Goal: Task Accomplishment & Management: Use online tool/utility

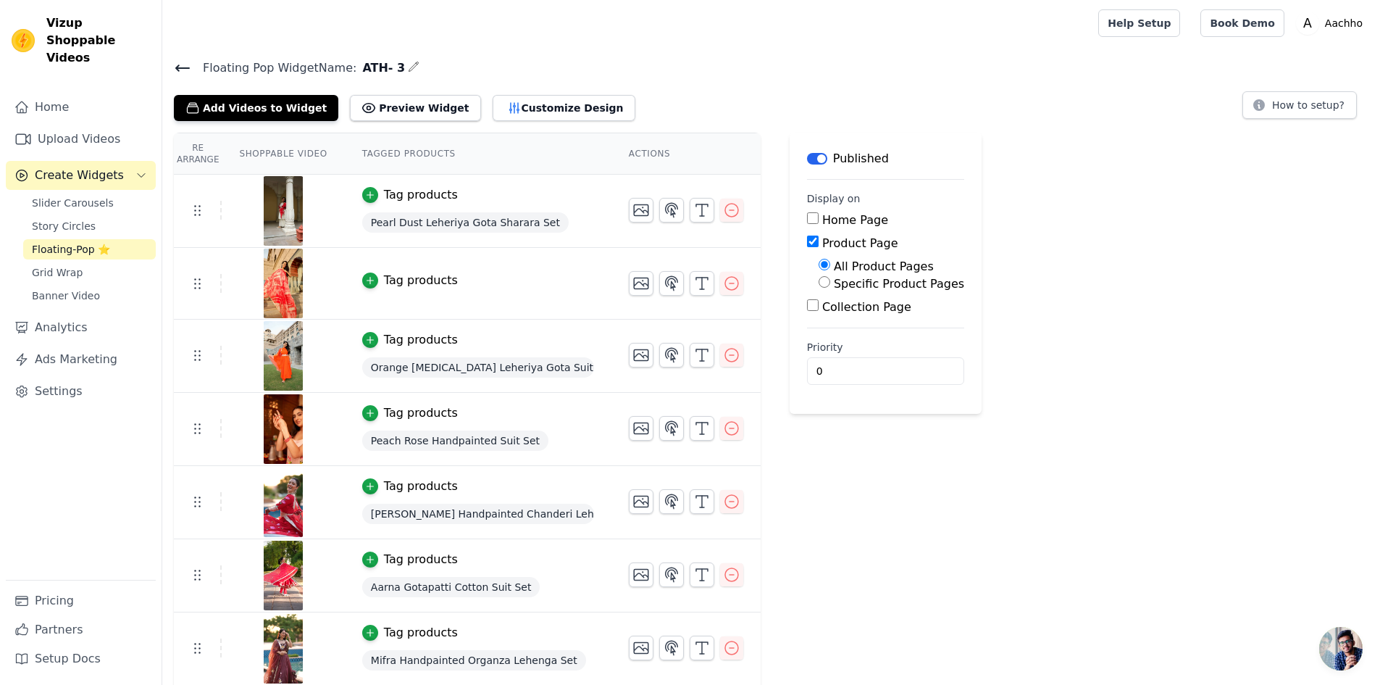
click at [183, 62] on icon at bounding box center [182, 67] width 17 height 17
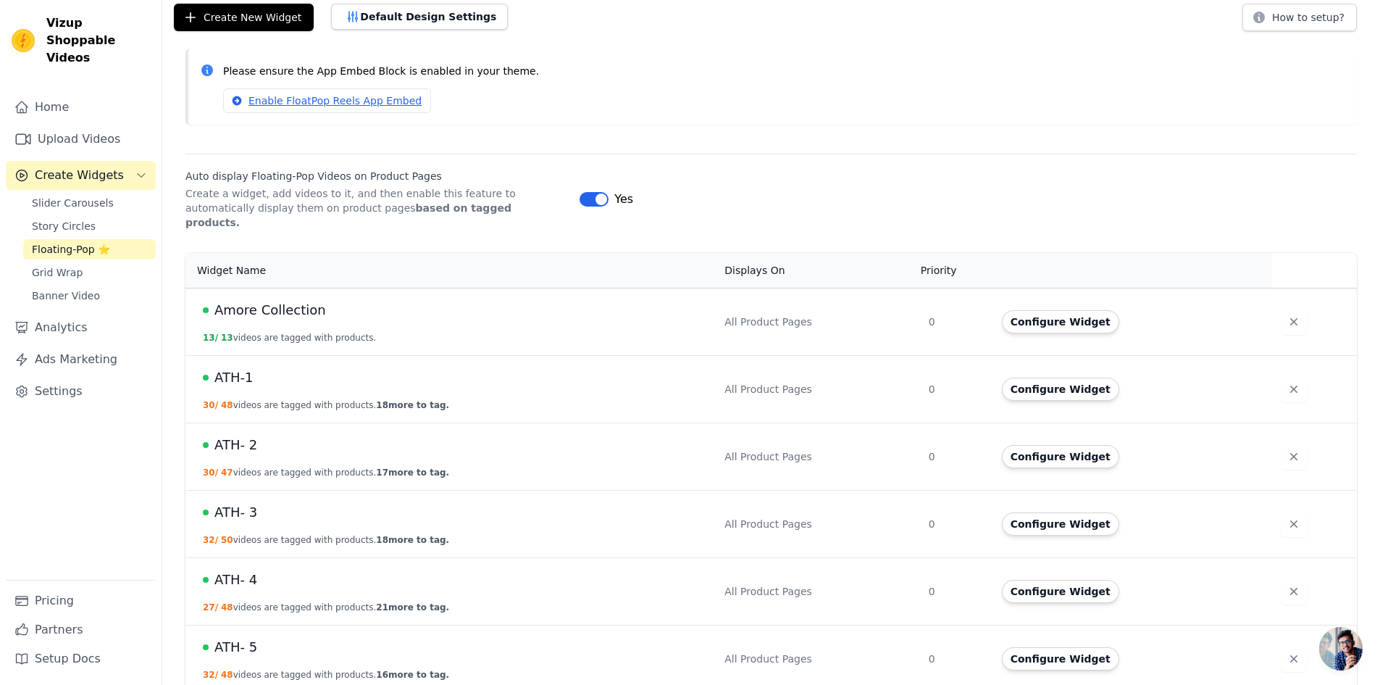
scroll to position [217, 0]
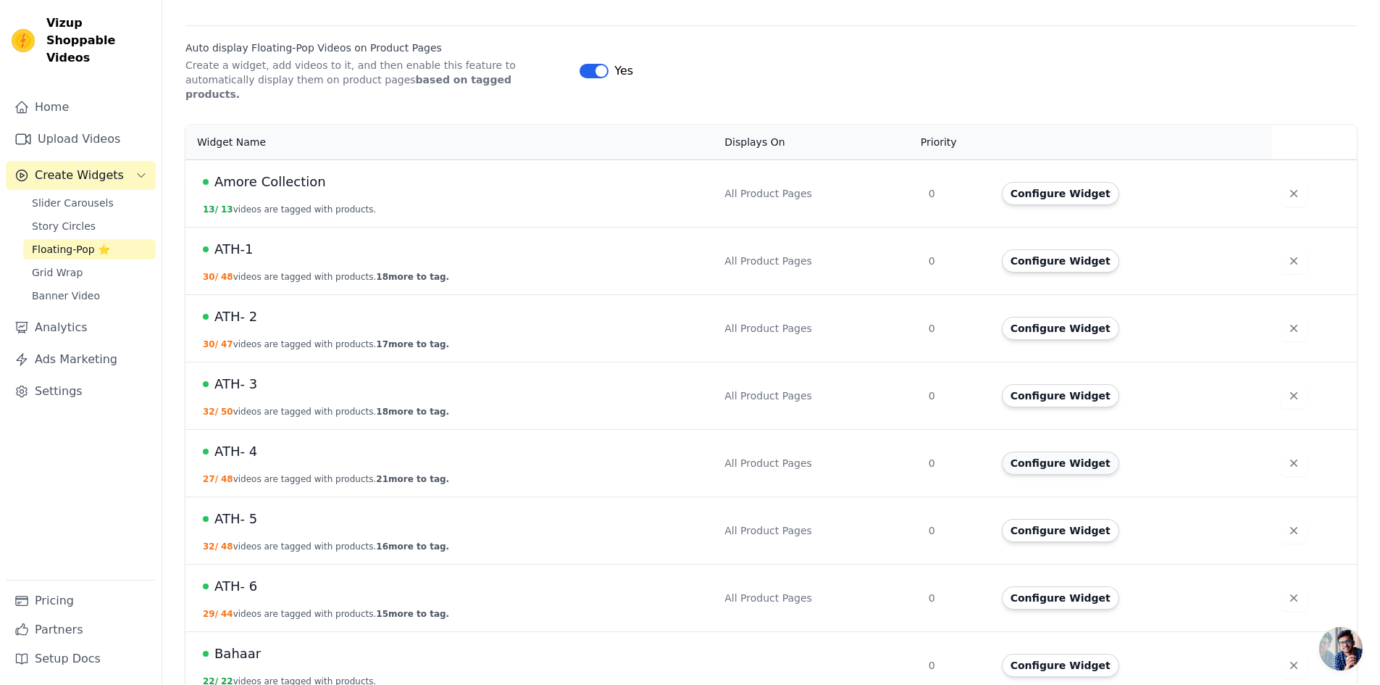
click at [1034, 451] on button "Configure Widget" at bounding box center [1060, 462] width 117 height 23
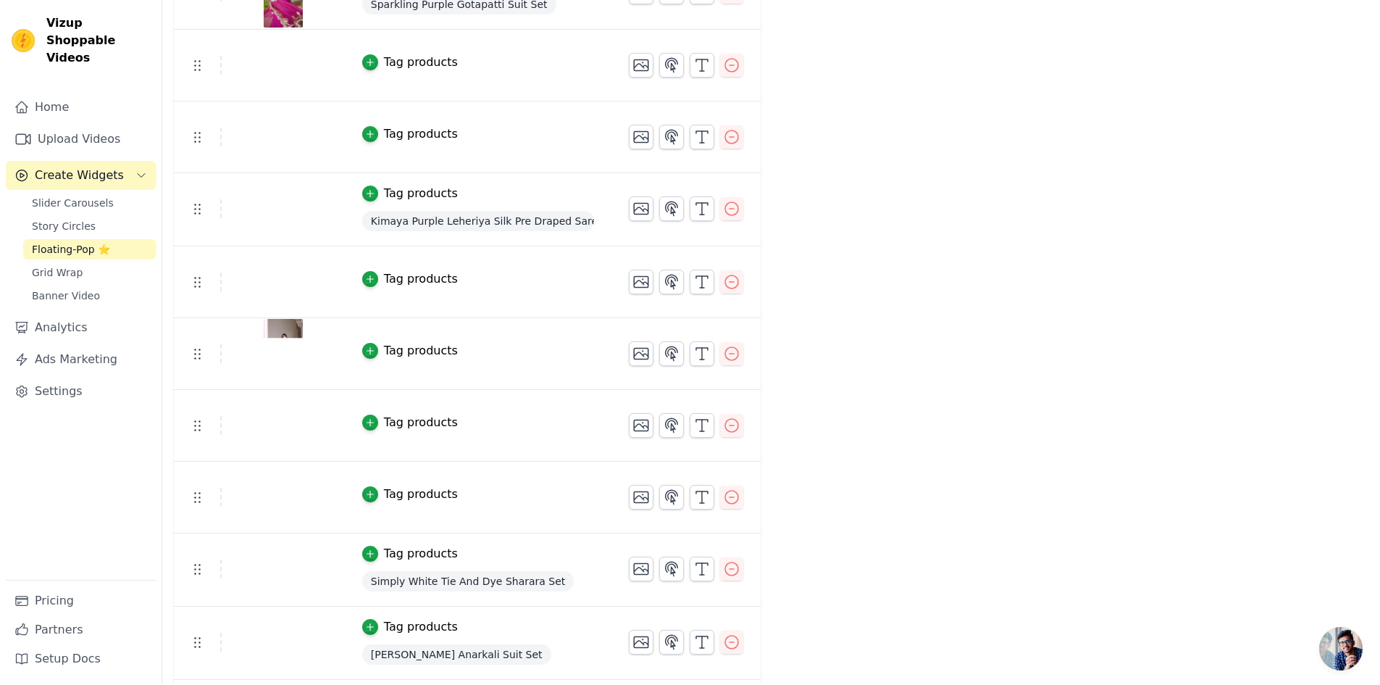
scroll to position [2548, 0]
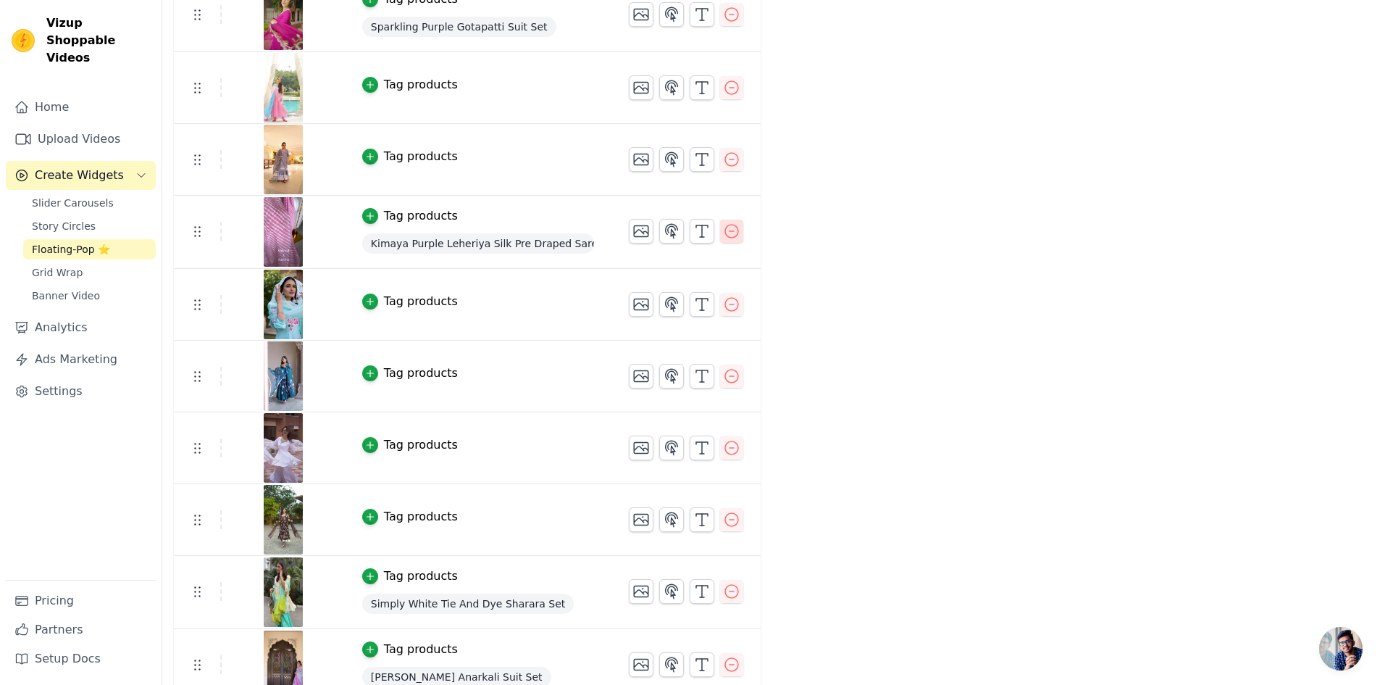
click at [723, 230] on icon "button" at bounding box center [731, 230] width 17 height 17
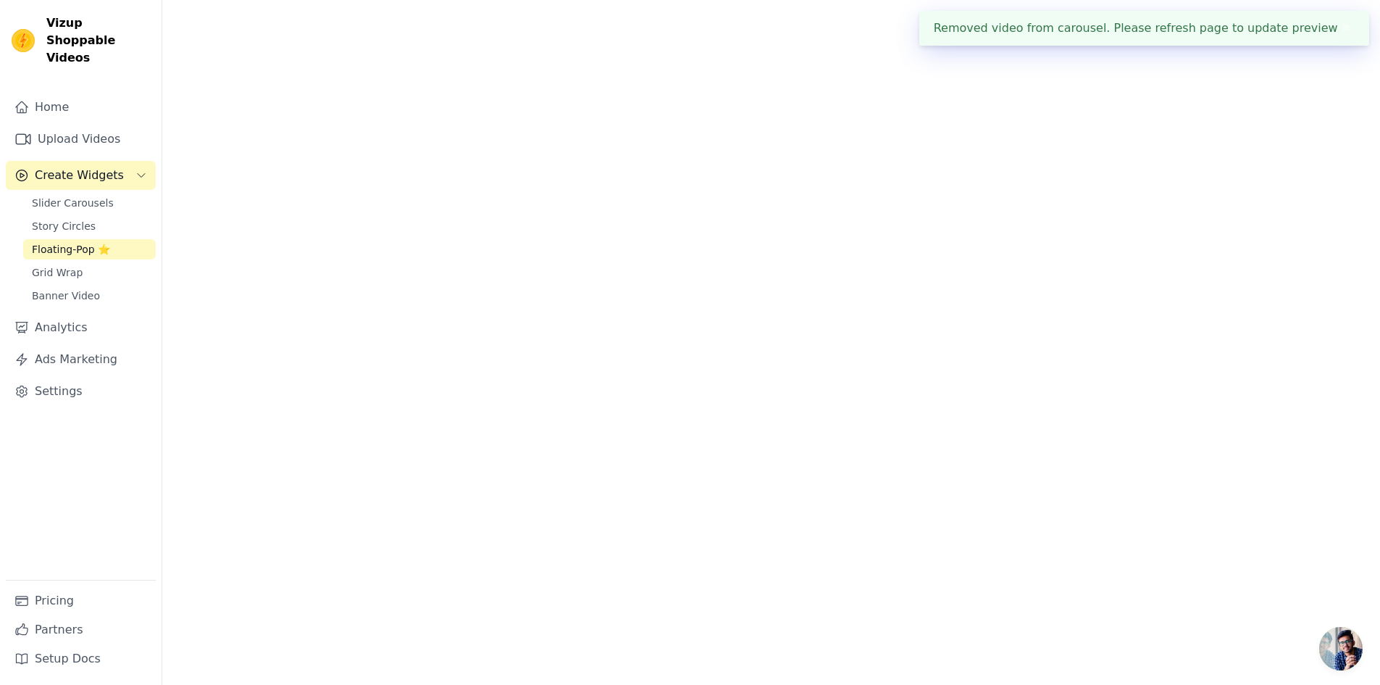
scroll to position [0, 0]
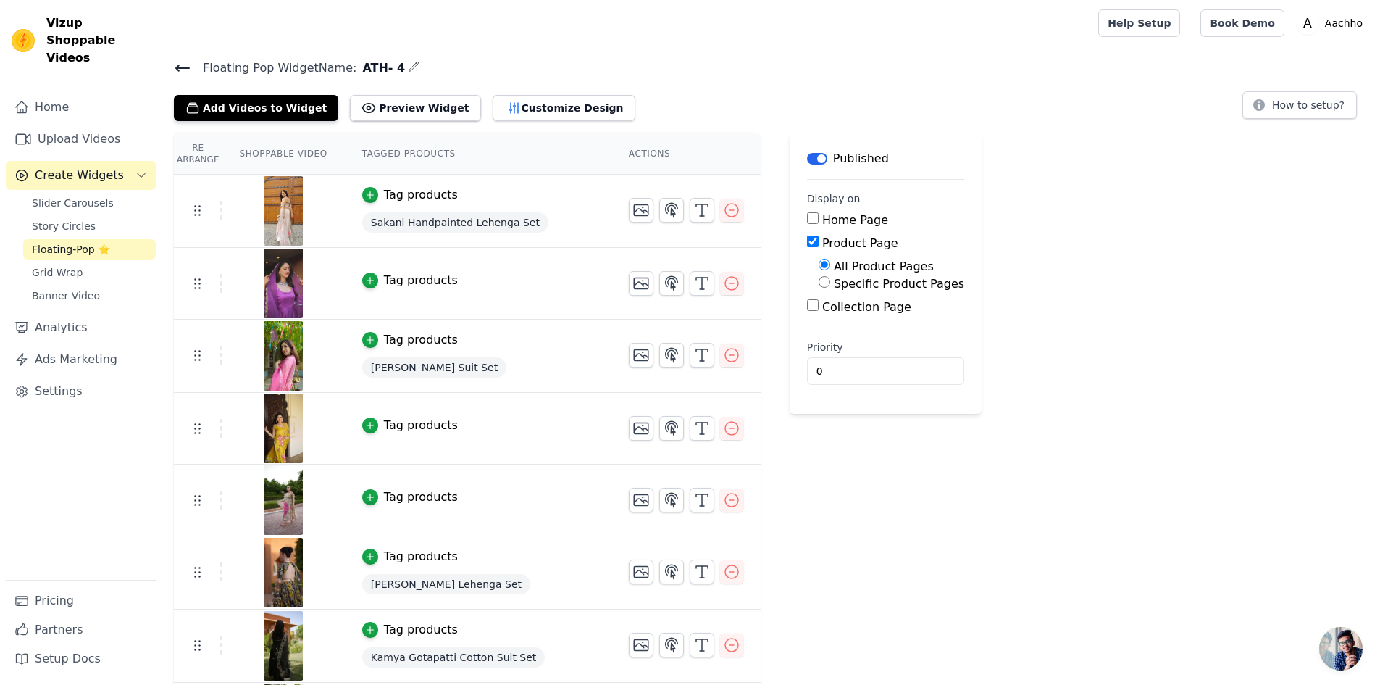
click at [183, 66] on icon at bounding box center [182, 67] width 17 height 17
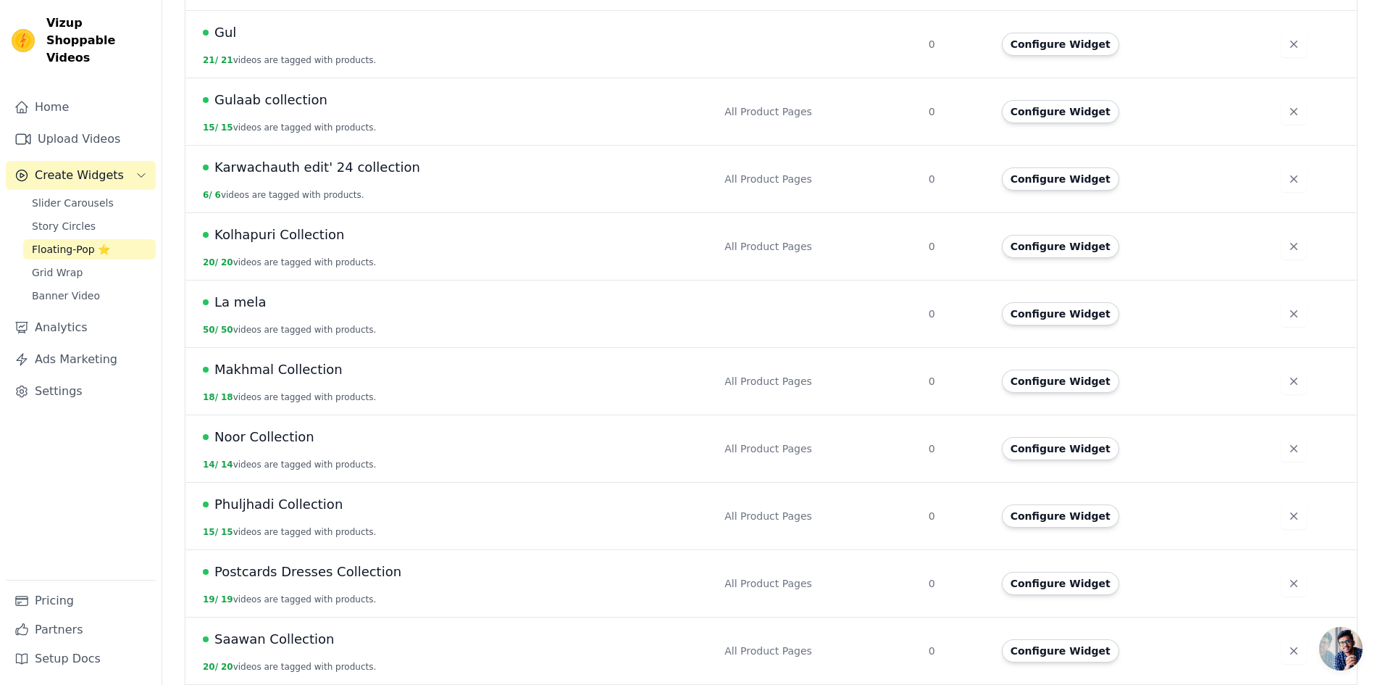
scroll to position [1087, 0]
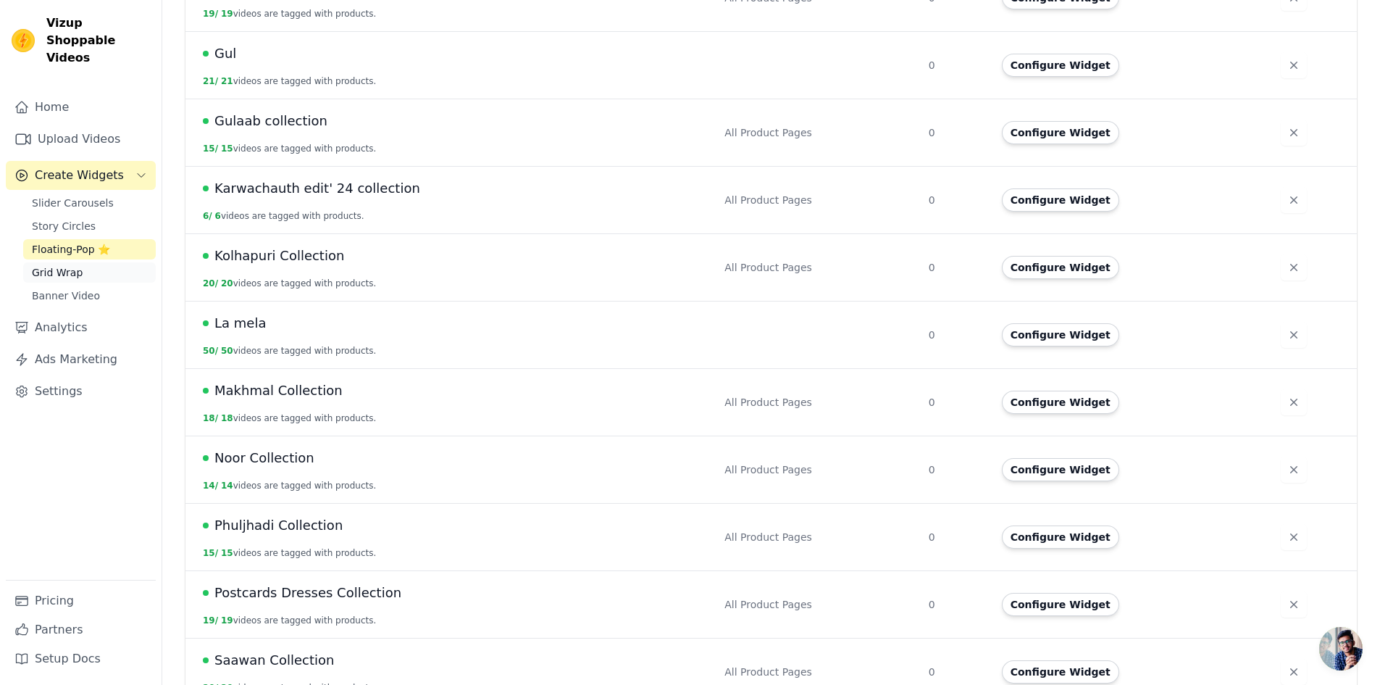
click at [75, 265] on span "Grid Wrap" at bounding box center [57, 272] width 51 height 14
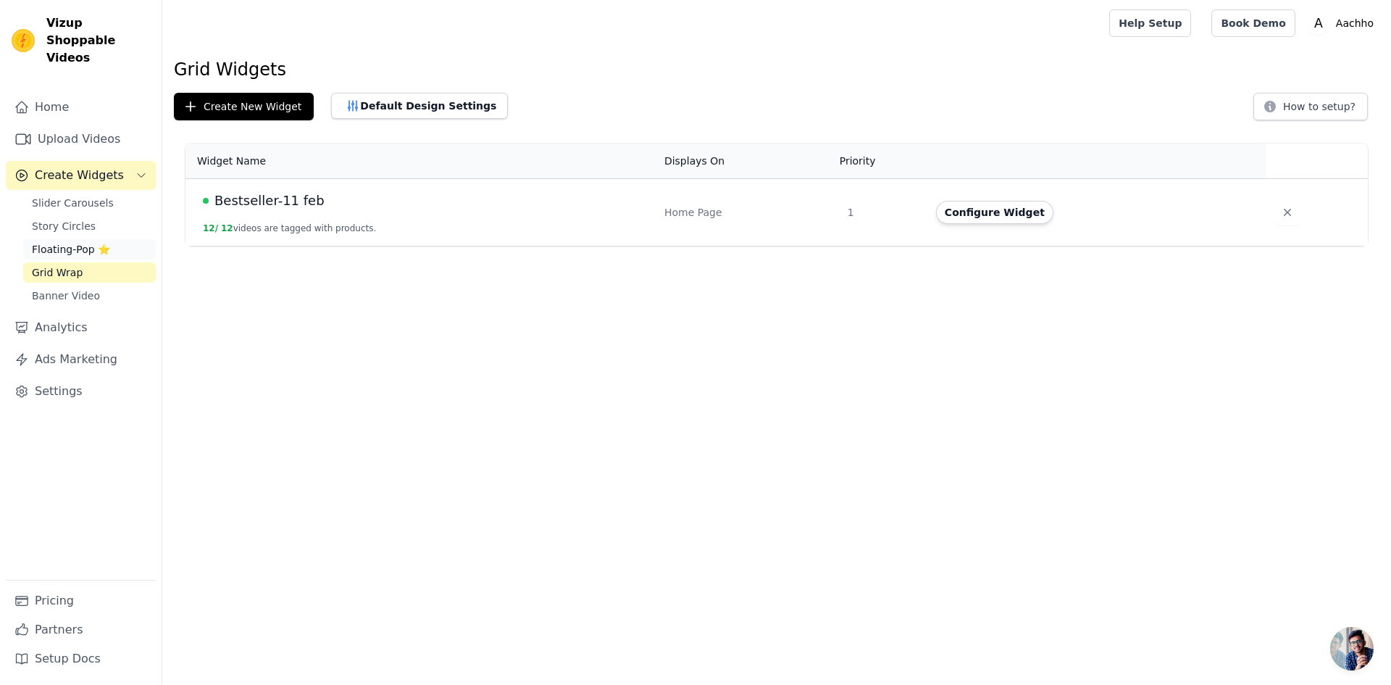
click at [103, 242] on span "Floating-Pop ⭐" at bounding box center [71, 249] width 78 height 14
